Goal: Task Accomplishment & Management: Manage account settings

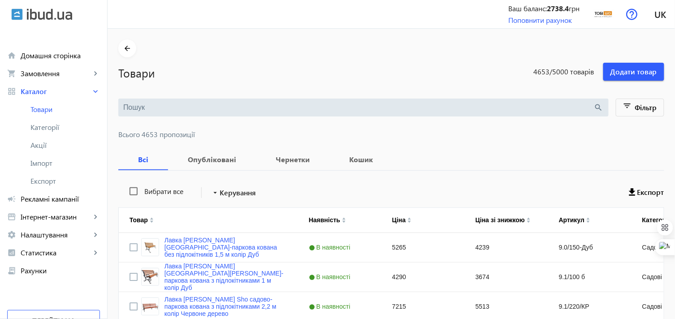
click at [191, 104] on input "search" at bounding box center [358, 108] width 471 height 10
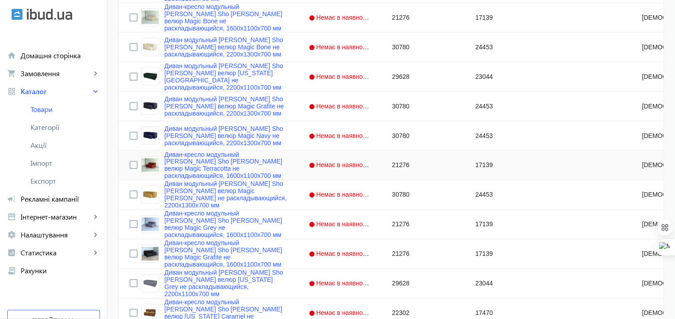
scroll to position [398, 0]
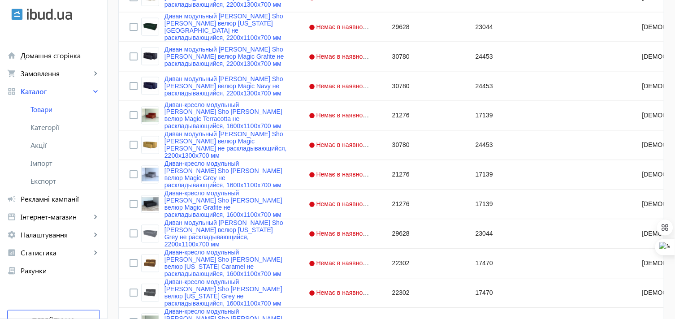
type input "диван модульний"
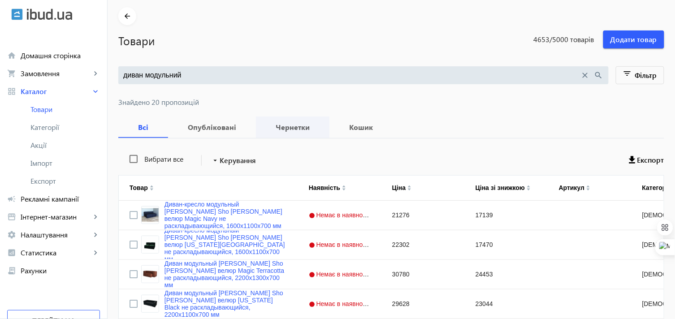
scroll to position [50, 0]
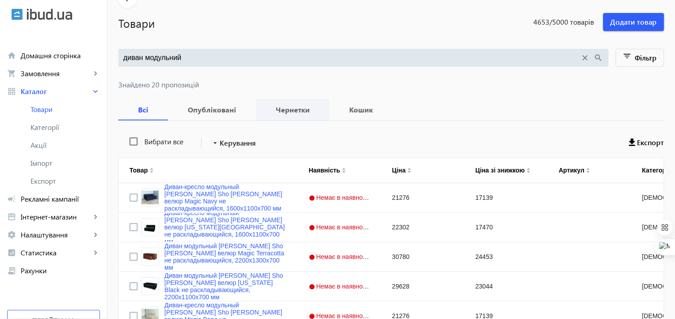
click at [283, 110] on b "Чернетки" at bounding box center [293, 109] width 52 height 7
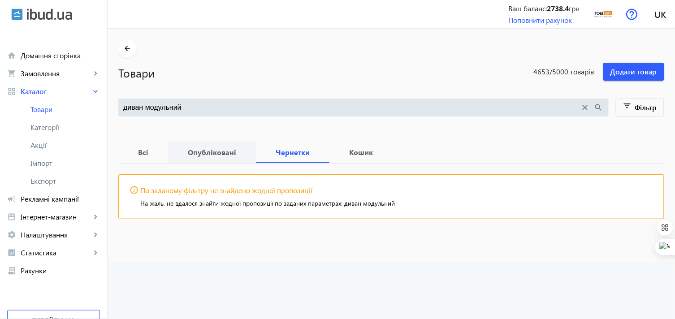
click at [211, 156] on b "Опубліковані" at bounding box center [212, 152] width 66 height 7
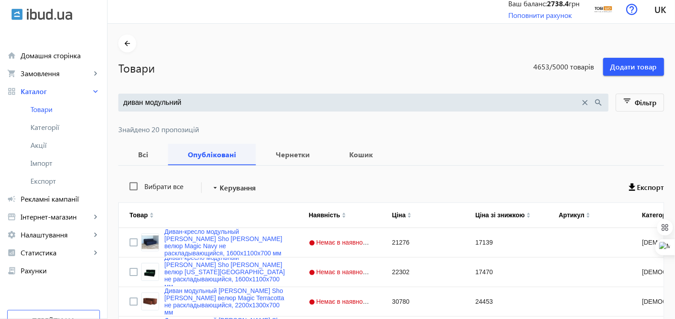
scroll to position [4, 0]
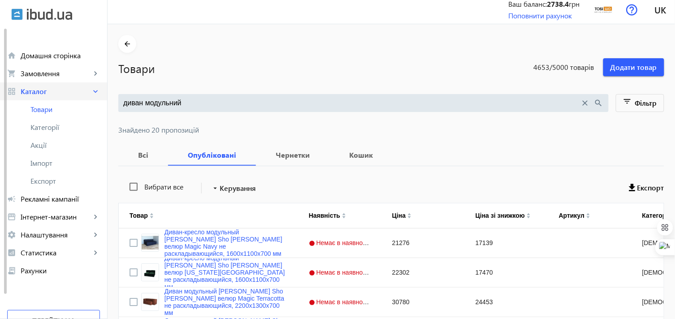
drag, startPoint x: 189, startPoint y: 104, endPoint x: 100, endPoint y: 99, distance: 88.5
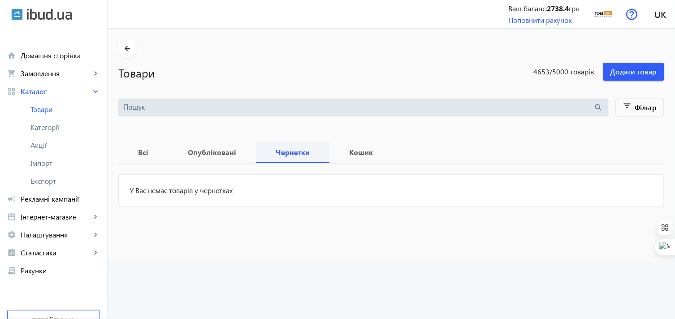
click at [288, 158] on span "Чернетки" at bounding box center [293, 153] width 52 height 22
click at [357, 158] on span "Кошик" at bounding box center [361, 153] width 42 height 22
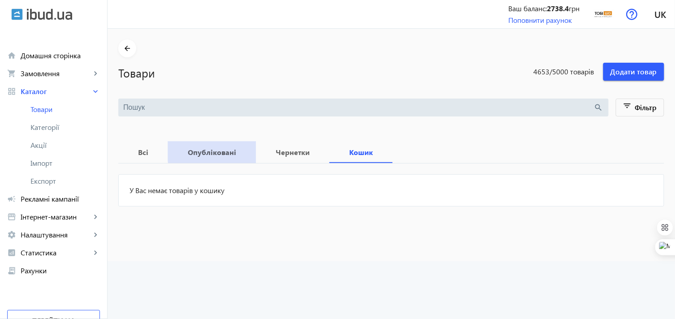
click at [223, 151] on b "Опубліковані" at bounding box center [212, 152] width 66 height 7
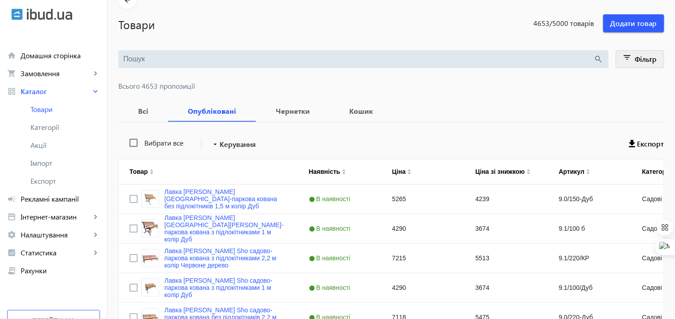
scroll to position [50, 0]
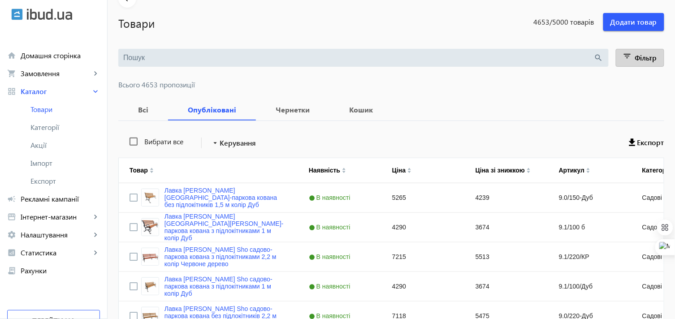
click at [657, 60] on span at bounding box center [640, 58] width 48 height 22
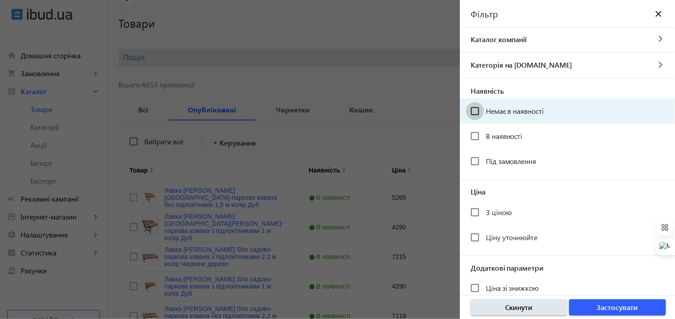
click at [473, 109] on input "Немає в наявності" at bounding box center [475, 111] width 18 height 18
checkbox input "true"
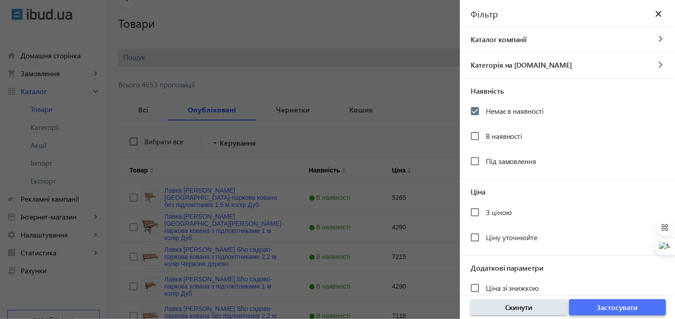
click at [601, 310] on span "Застосувати" at bounding box center [617, 308] width 41 height 10
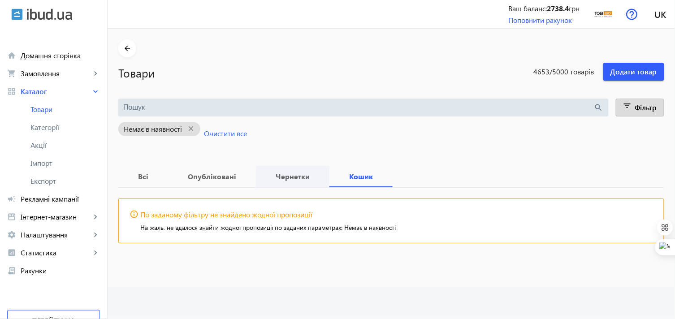
click at [290, 180] on b "Чернетки" at bounding box center [293, 176] width 52 height 7
click at [212, 177] on b "Опубліковані" at bounding box center [212, 176] width 66 height 7
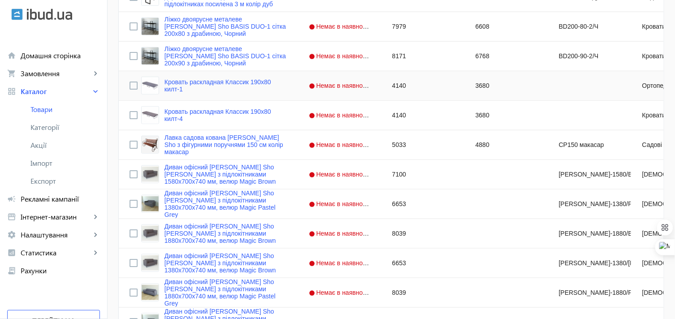
scroll to position [3237, 0]
